Goal: Information Seeking & Learning: Learn about a topic

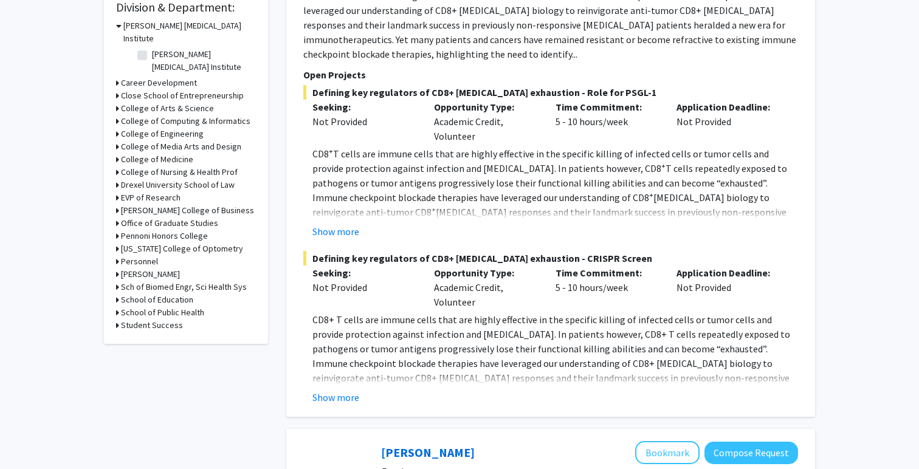
scroll to position [349, 0]
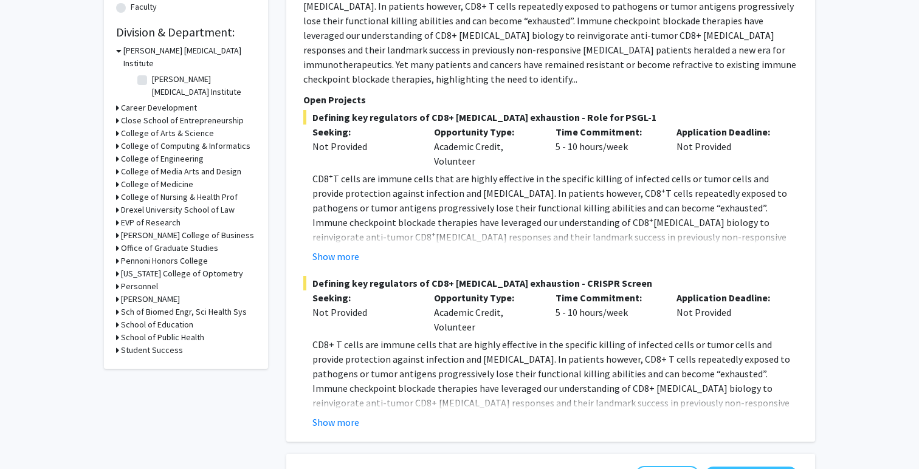
click at [117, 127] on icon at bounding box center [117, 133] width 3 height 13
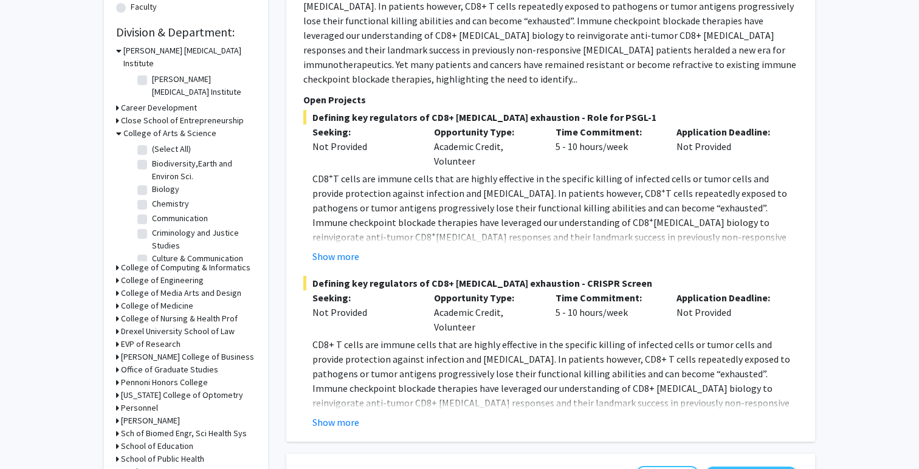
click at [152, 183] on label "Biology" at bounding box center [165, 189] width 27 height 13
click at [152, 183] on input "Biology" at bounding box center [156, 187] width 8 height 8
checkbox input "true"
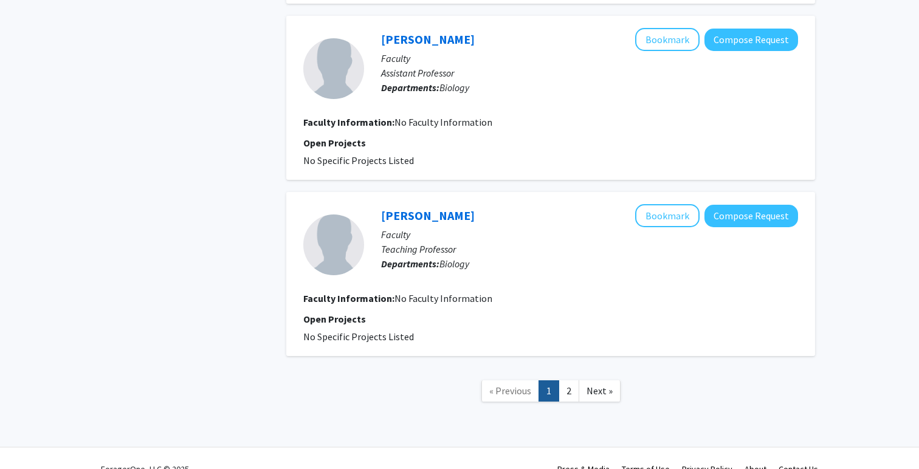
scroll to position [1863, 0]
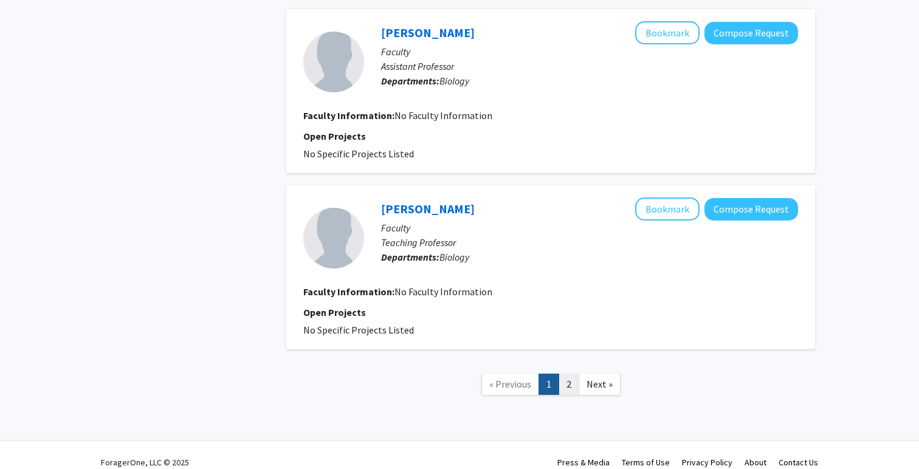
click at [562, 374] on link "2" at bounding box center [568, 384] width 21 height 21
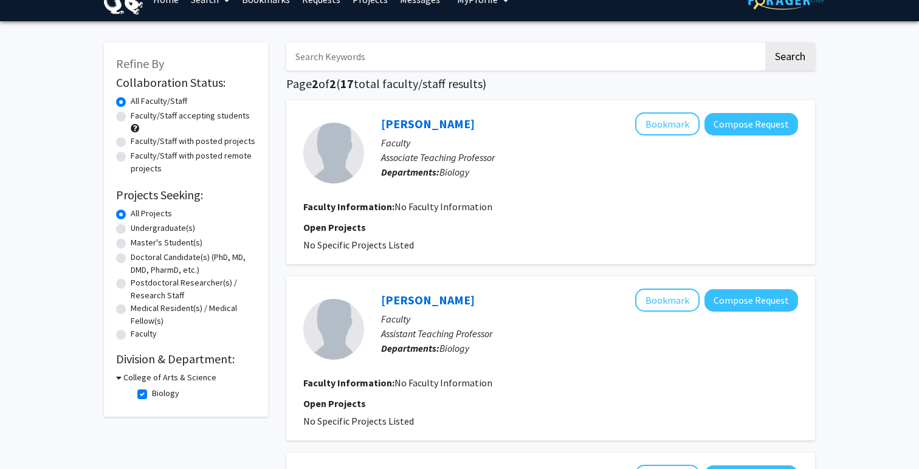
scroll to position [24, 0]
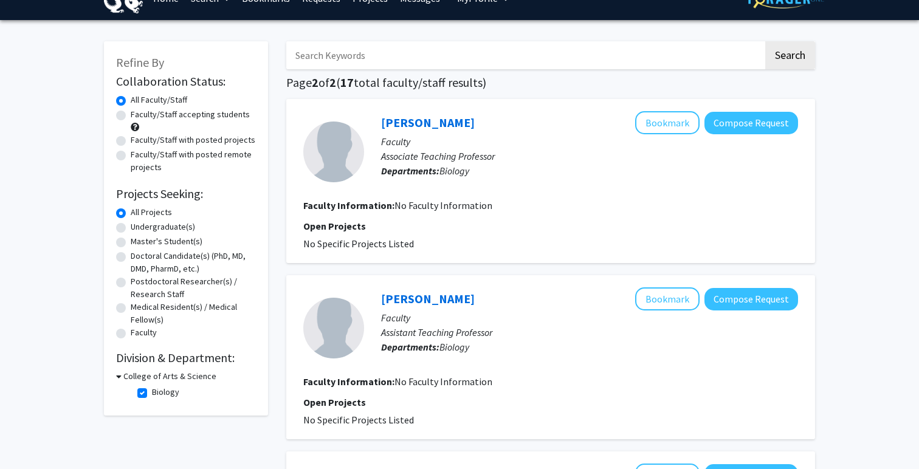
click at [131, 118] on label "Faculty/Staff accepting students" at bounding box center [190, 114] width 119 height 13
click at [131, 116] on input "Faculty/Staff accepting students" at bounding box center [135, 112] width 8 height 8
radio input "true"
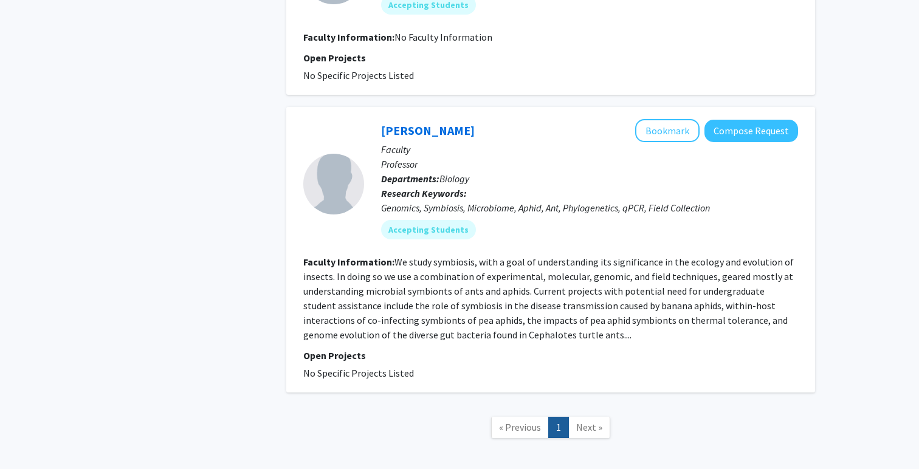
scroll to position [612, 0]
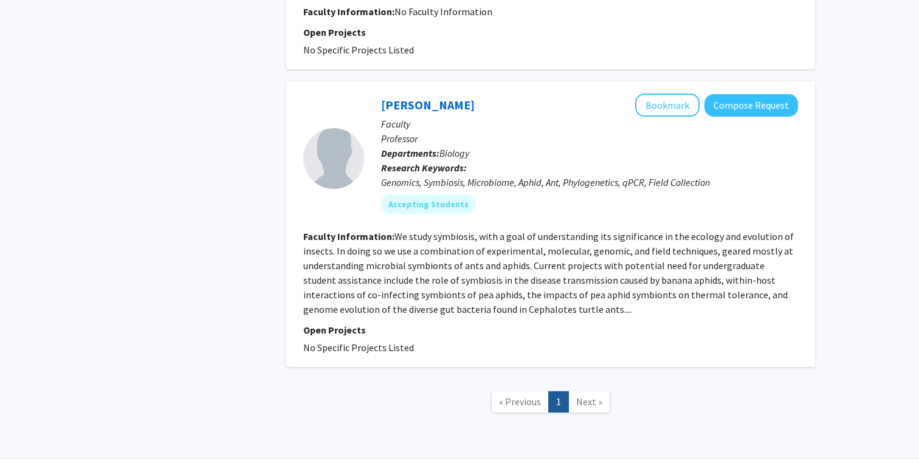
click at [584, 396] on span "Next »" at bounding box center [589, 402] width 26 height 12
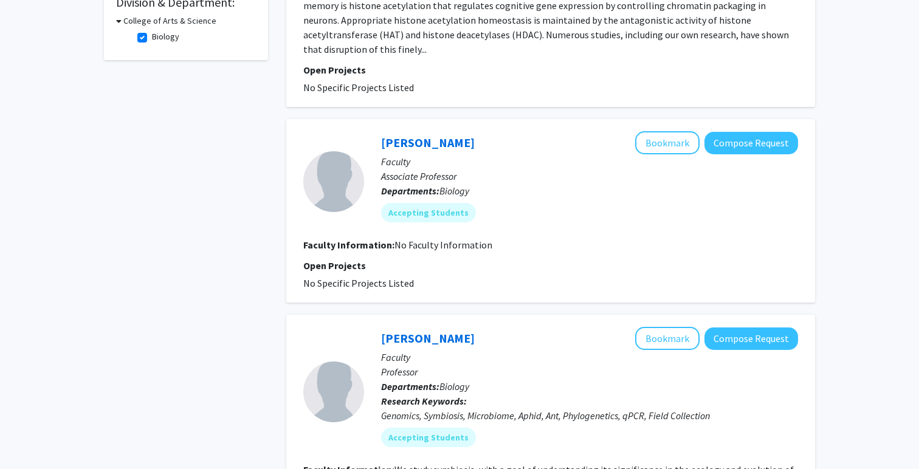
scroll to position [0, 0]
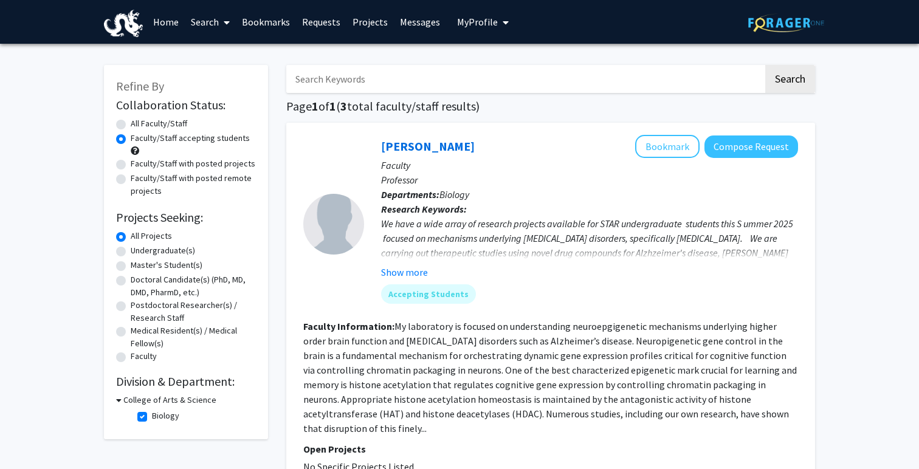
click at [159, 166] on label "Faculty/Staff with posted projects" at bounding box center [193, 163] width 125 height 13
click at [139, 165] on input "Faculty/Staff with posted projects" at bounding box center [135, 161] width 8 height 8
radio input "true"
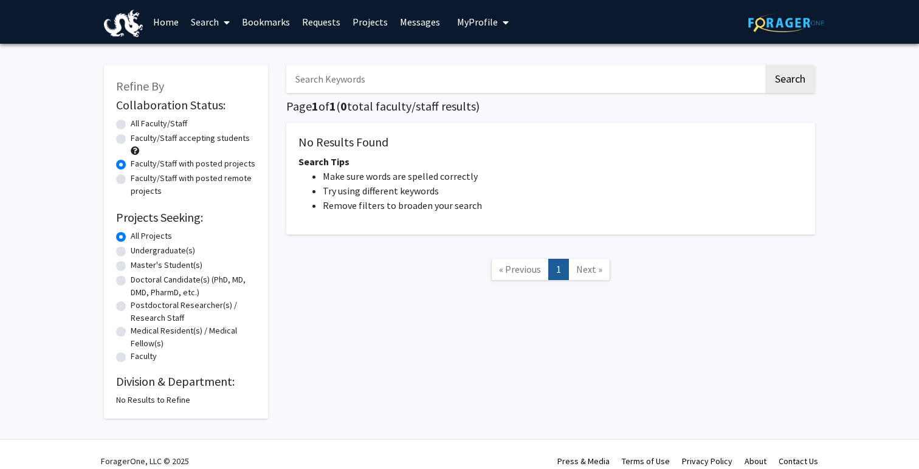
click at [131, 137] on label "Faculty/Staff accepting students" at bounding box center [190, 138] width 119 height 13
click at [131, 137] on input "Faculty/Staff accepting students" at bounding box center [135, 136] width 8 height 8
radio input "true"
